Goal: Communication & Community: Share content

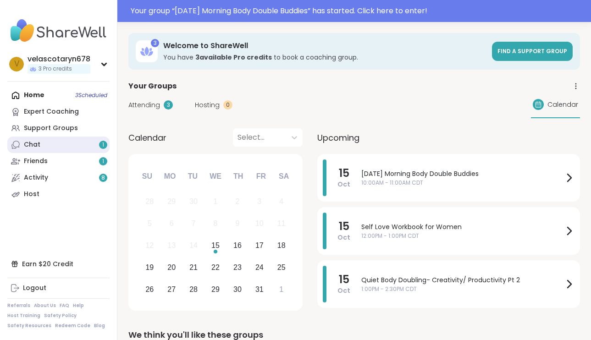
click at [88, 144] on link "Chat 1" at bounding box center [58, 145] width 102 height 16
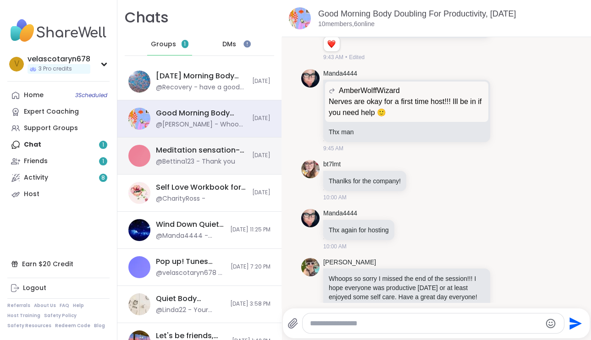
click at [209, 155] on div "Meditation sensation-[DATE] @Bettina123 - Thank you" at bounding box center [201, 155] width 91 height 21
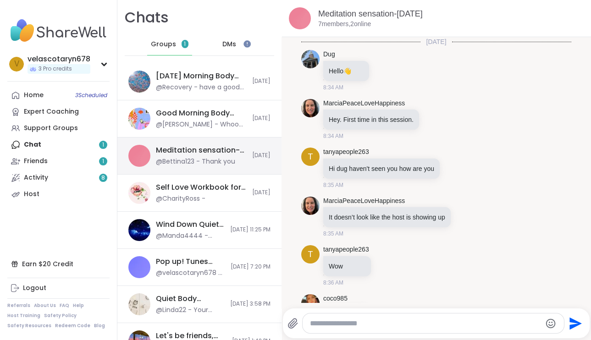
scroll to position [324, 0]
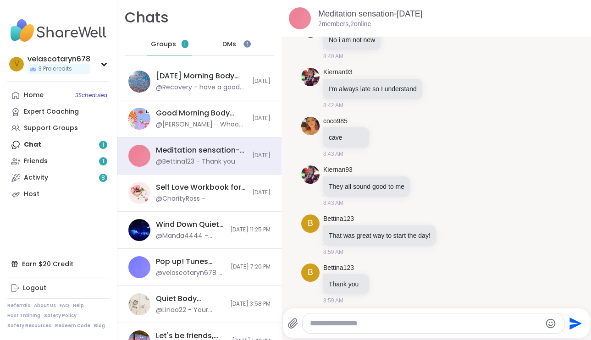
click at [298, 322] on icon at bounding box center [292, 323] width 11 height 11
click at [0, 0] on input "file" at bounding box center [0, 0] width 0 height 0
click at [91, 160] on link "Friends 1" at bounding box center [58, 161] width 102 height 16
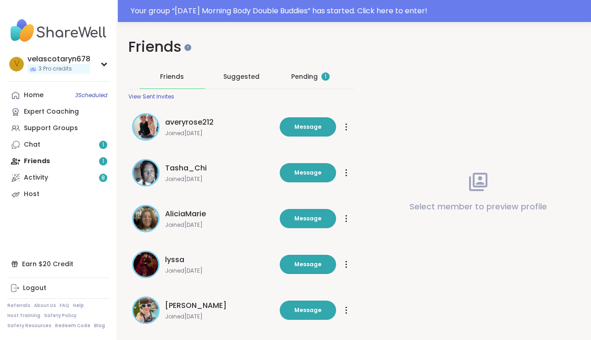
click at [316, 78] on div "Pending 1" at bounding box center [310, 76] width 38 height 9
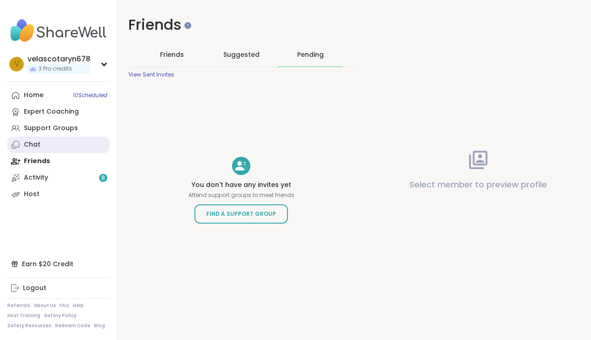
click at [53, 143] on link "Chat" at bounding box center [58, 145] width 102 height 16
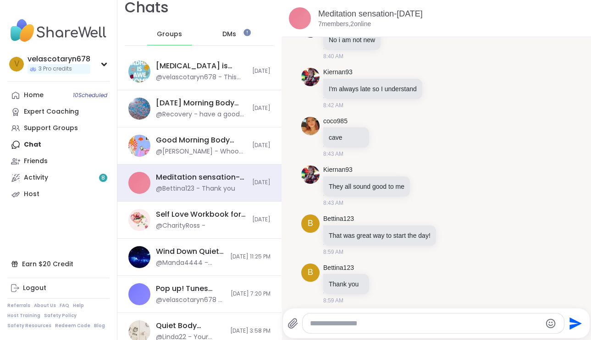
scroll to position [9, 0]
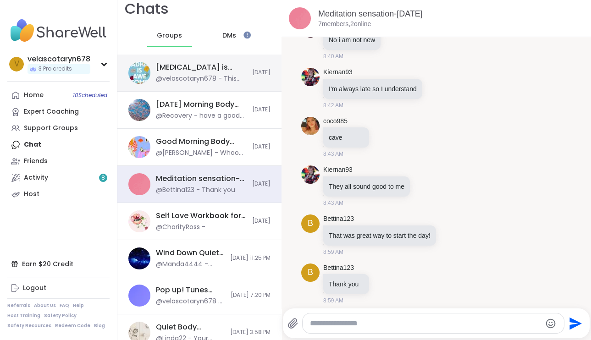
click at [254, 80] on div "[MEDICAL_DATA] is awesome [MEDICAL_DATA] workbook , [DATE] @velascotaryn678 - T…" at bounding box center [199, 73] width 164 height 37
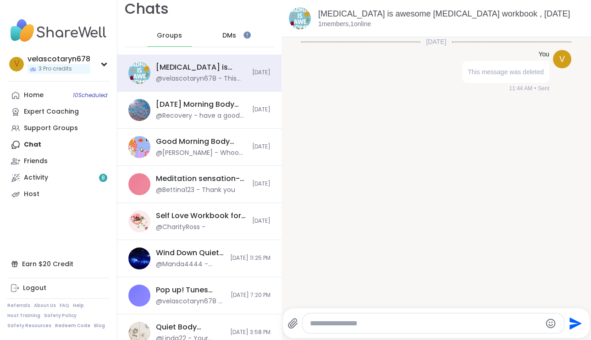
click at [292, 322] on icon at bounding box center [292, 323] width 9 height 10
click at [0, 0] on input "file" at bounding box center [0, 0] width 0 height 0
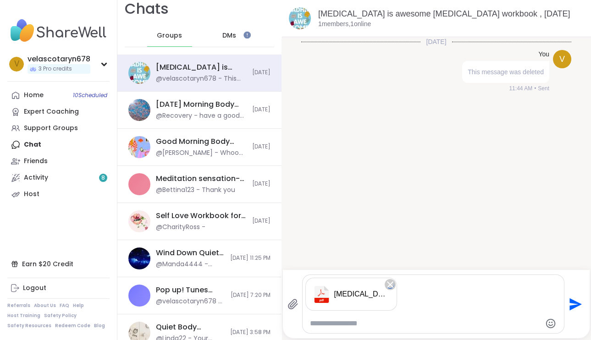
click at [573, 304] on icon "Send" at bounding box center [574, 304] width 15 height 15
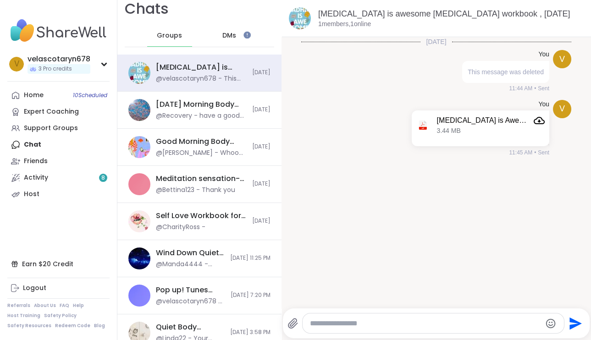
scroll to position [0, 0]
click at [496, 139] on div "[MEDICAL_DATA] is Awesome PDF.pdf 3.44 MB" at bounding box center [479, 128] width 137 height 36
click at [538, 122] on icon "Attachment" at bounding box center [538, 120] width 11 height 7
click at [503, 128] on div "[MEDICAL_DATA] is Awesome PDF.pdf 3.44 MB" at bounding box center [491, 125] width 108 height 20
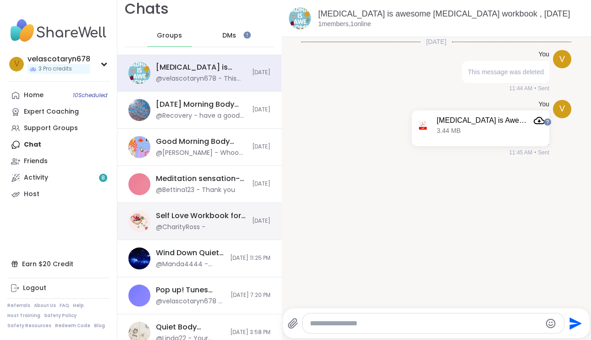
click at [217, 230] on div "Self Love Workbook for Women, [DATE] @CharityRoss -" at bounding box center [201, 221] width 91 height 21
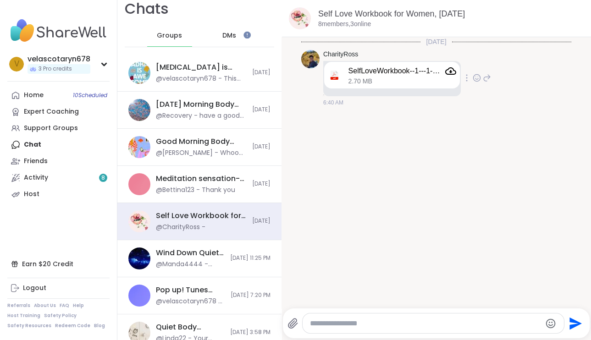
click at [451, 70] on icon "Attachment" at bounding box center [450, 71] width 11 height 11
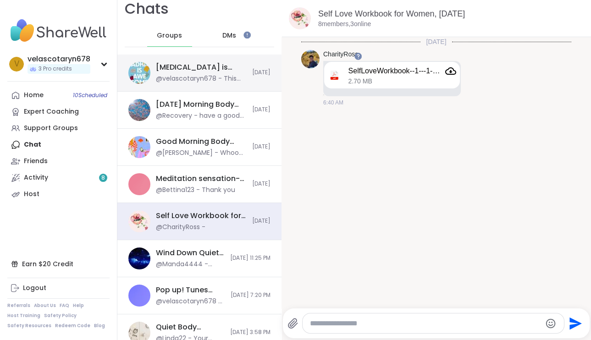
click at [239, 80] on div "@velascotaryn678 - This message was deleted." at bounding box center [201, 78] width 91 height 9
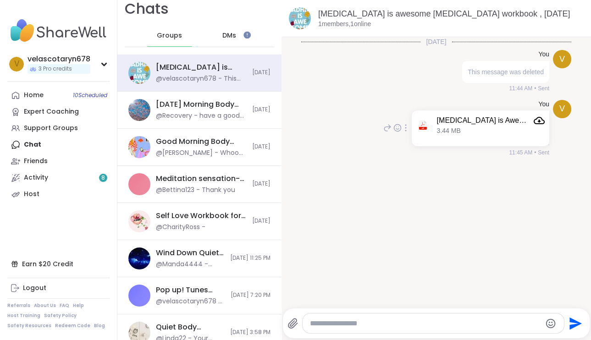
click at [516, 120] on div "[MEDICAL_DATA] is Awesome PDF.pdf" at bounding box center [483, 120] width 93 height 9
click at [549, 121] on div at bounding box center [546, 121] width 7 height 7
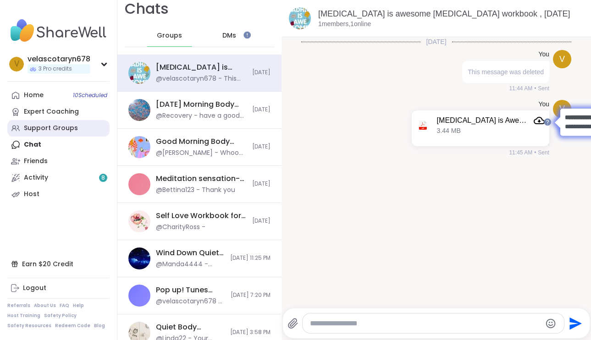
click at [47, 130] on div "Support Groups" at bounding box center [51, 128] width 54 height 9
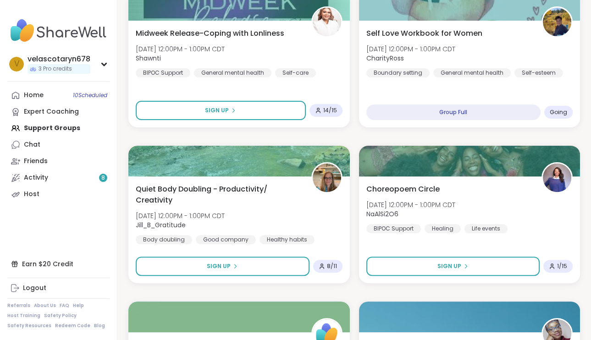
scroll to position [487, 0]
